Goal: Find specific page/section: Find specific page/section

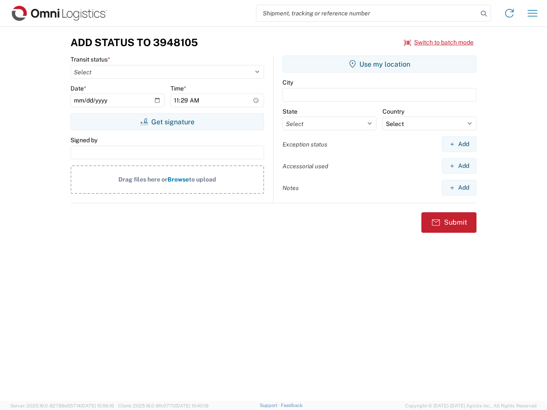
click at [367, 13] on input "search" at bounding box center [366, 13] width 221 height 16
click at [484, 14] on icon at bounding box center [484, 14] width 12 height 12
click at [509, 13] on icon at bounding box center [509, 13] width 14 height 14
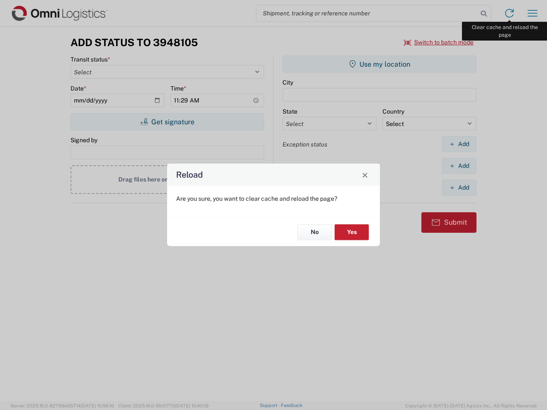
click at [532, 13] on div "Reload Are you sure, you want to clear cache and reload the page? No Yes" at bounding box center [273, 205] width 547 height 410
click at [439, 42] on div "Reload Are you sure, you want to clear cache and reload the page? No Yes" at bounding box center [273, 205] width 547 height 410
click at [167, 122] on div "Reload Are you sure, you want to clear cache and reload the page? No Yes" at bounding box center [273, 205] width 547 height 410
click at [379, 64] on div "Reload Are you sure, you want to clear cache and reload the page? No Yes" at bounding box center [273, 205] width 547 height 410
click at [459, 144] on div "Reload Are you sure, you want to clear cache and reload the page? No Yes" at bounding box center [273, 205] width 547 height 410
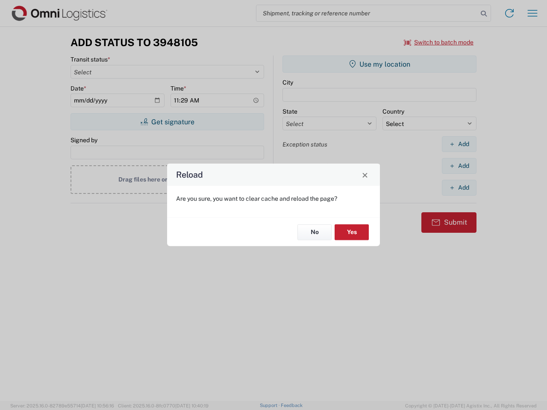
click at [459, 166] on div "Reload Are you sure, you want to clear cache and reload the page? No Yes" at bounding box center [273, 205] width 547 height 410
click at [459, 188] on div "Reload Are you sure, you want to clear cache and reload the page? No Yes" at bounding box center [273, 205] width 547 height 410
